Goal: Information Seeking & Learning: Learn about a topic

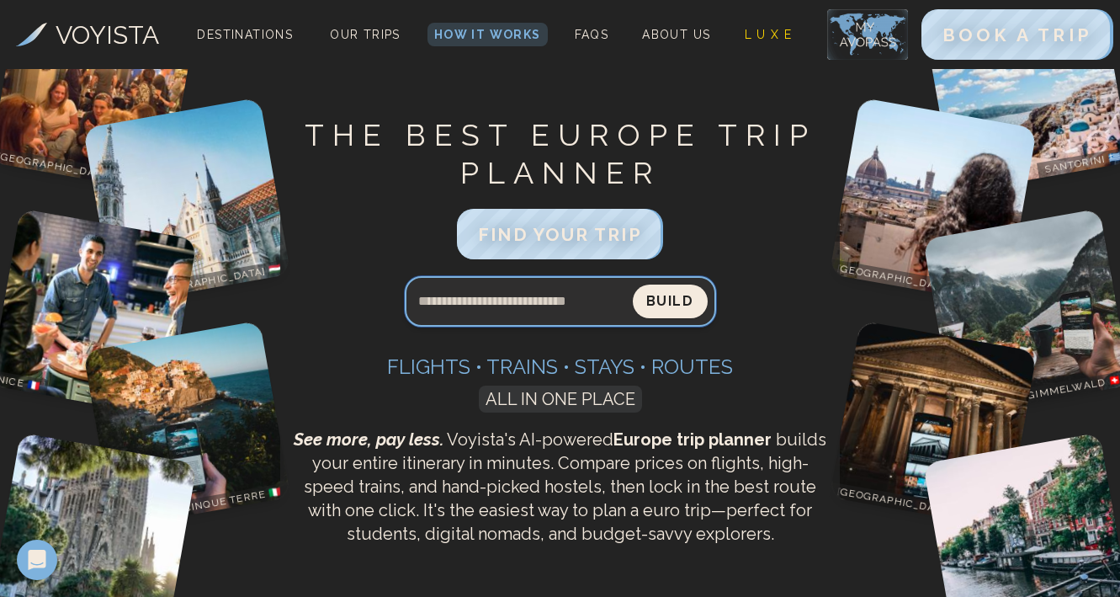
click at [527, 314] on input "Search query" at bounding box center [519, 301] width 228 height 40
type input "******"
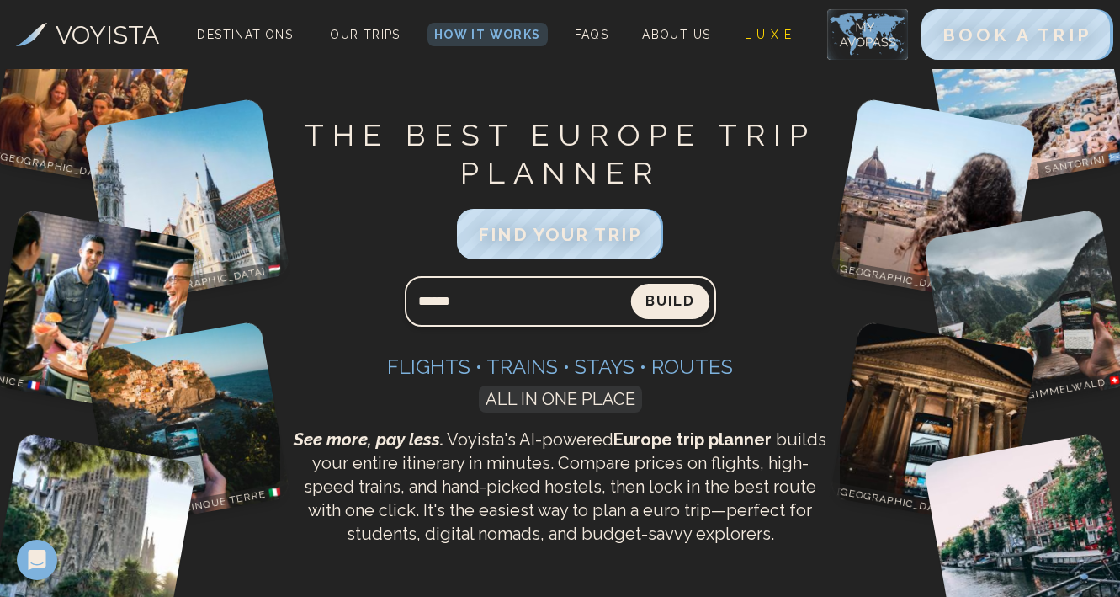
click at [673, 295] on button "Build" at bounding box center [669, 301] width 78 height 35
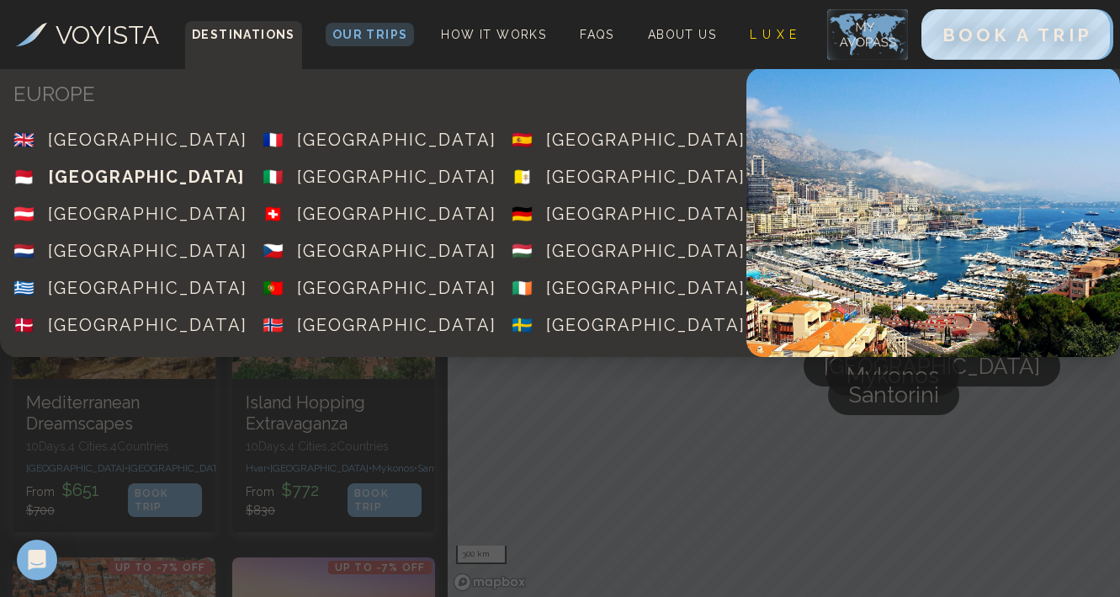
click at [103, 173] on div "[GEOGRAPHIC_DATA]" at bounding box center [146, 177] width 197 height 24
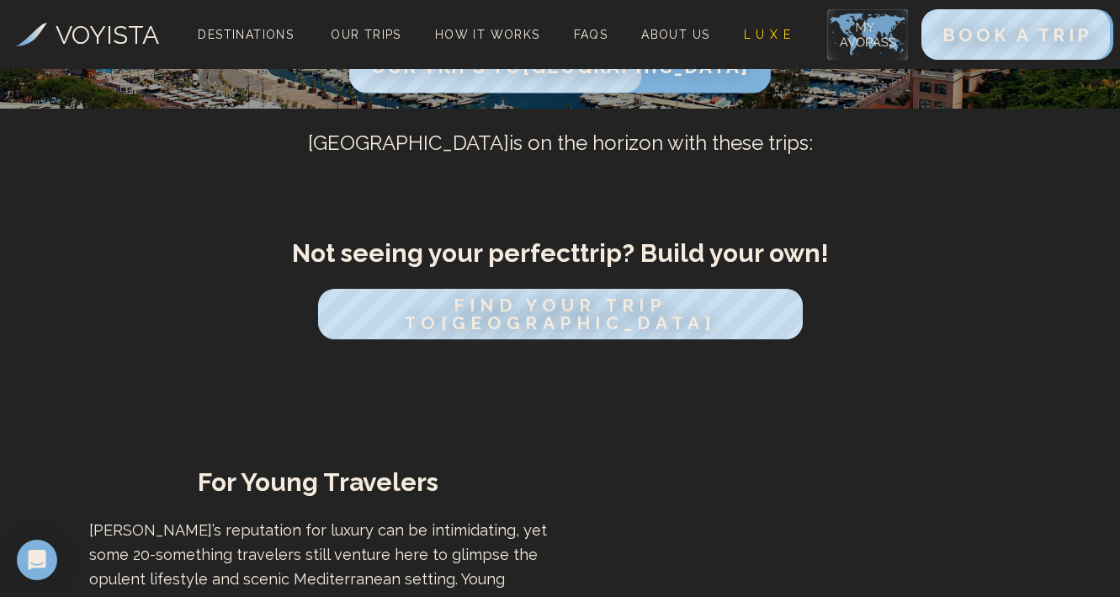
scroll to position [21, 0]
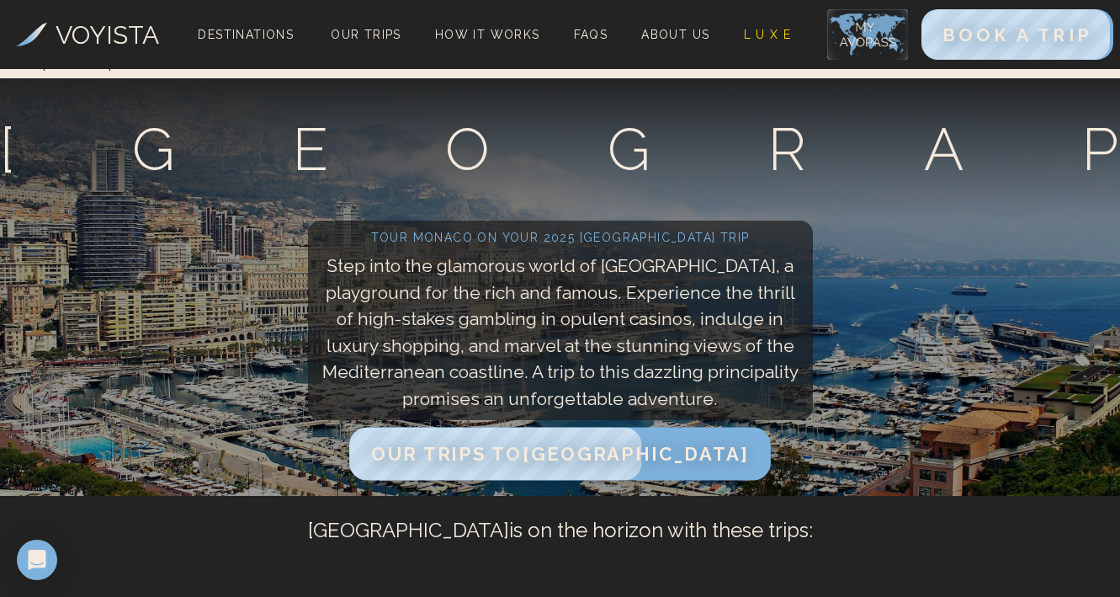
click at [535, 457] on span "Our Trips to [GEOGRAPHIC_DATA]" at bounding box center [559, 454] width 377 height 22
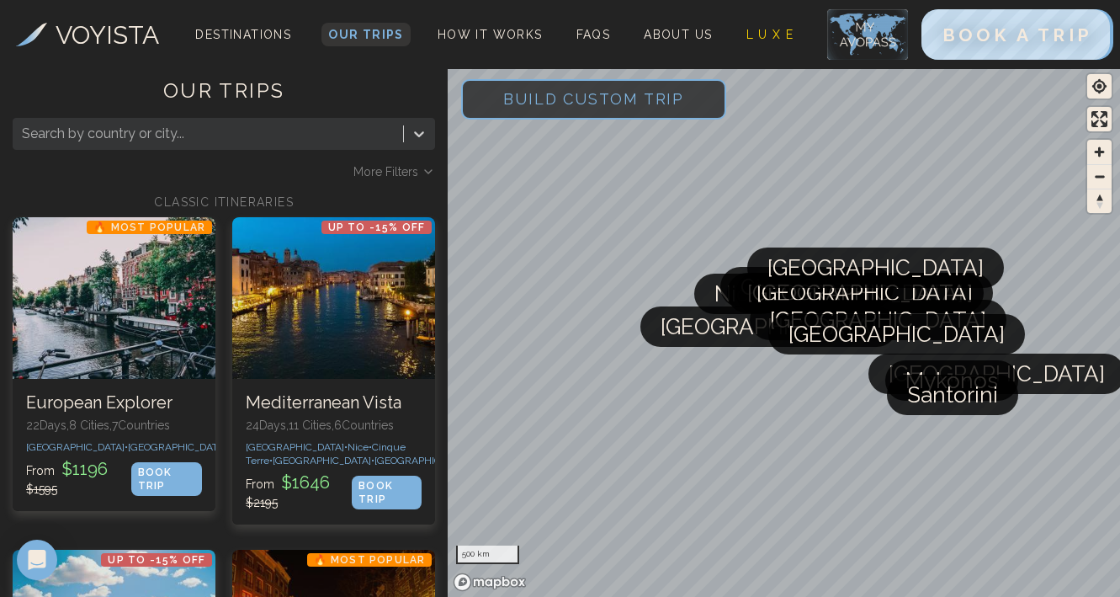
click at [370, 39] on span "Our Trips" at bounding box center [366, 34] width 76 height 13
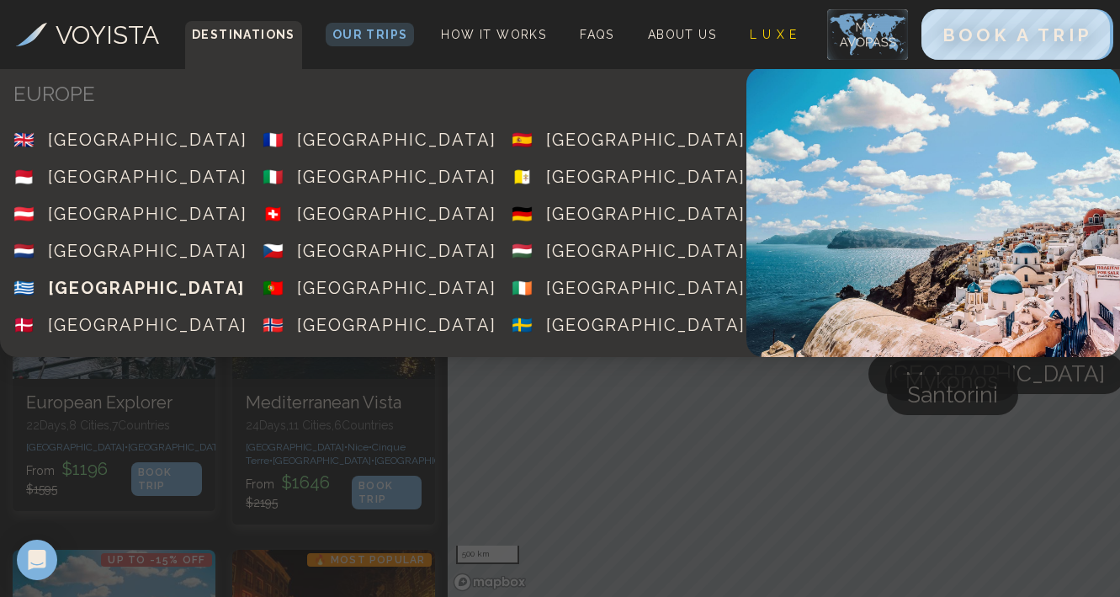
click at [111, 279] on div "[GEOGRAPHIC_DATA]" at bounding box center [146, 288] width 197 height 24
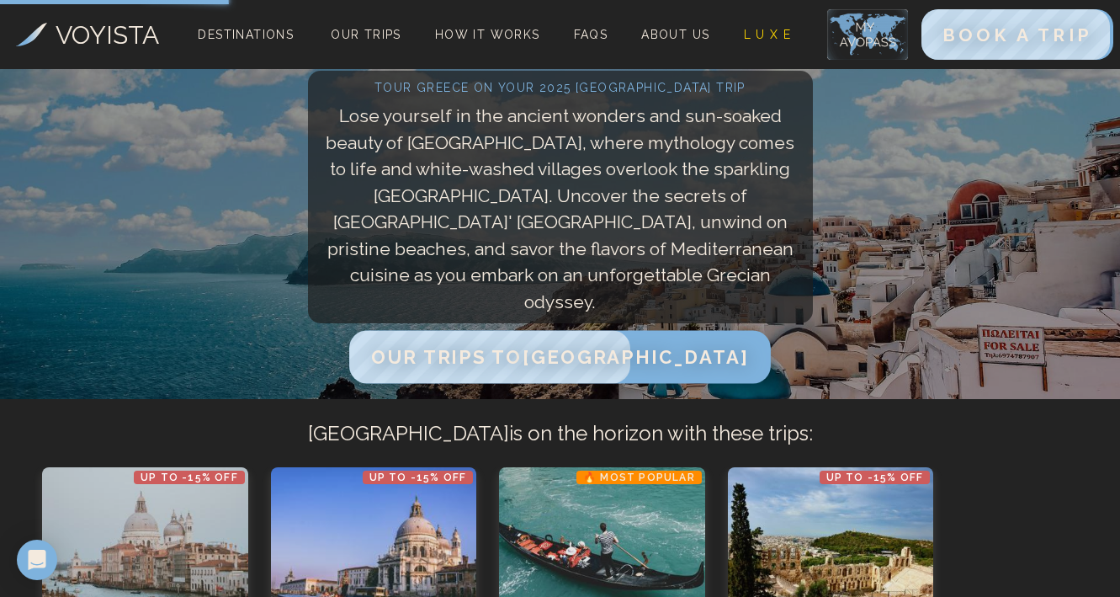
scroll to position [369, 0]
